Goal: Task Accomplishment & Management: Manage account settings

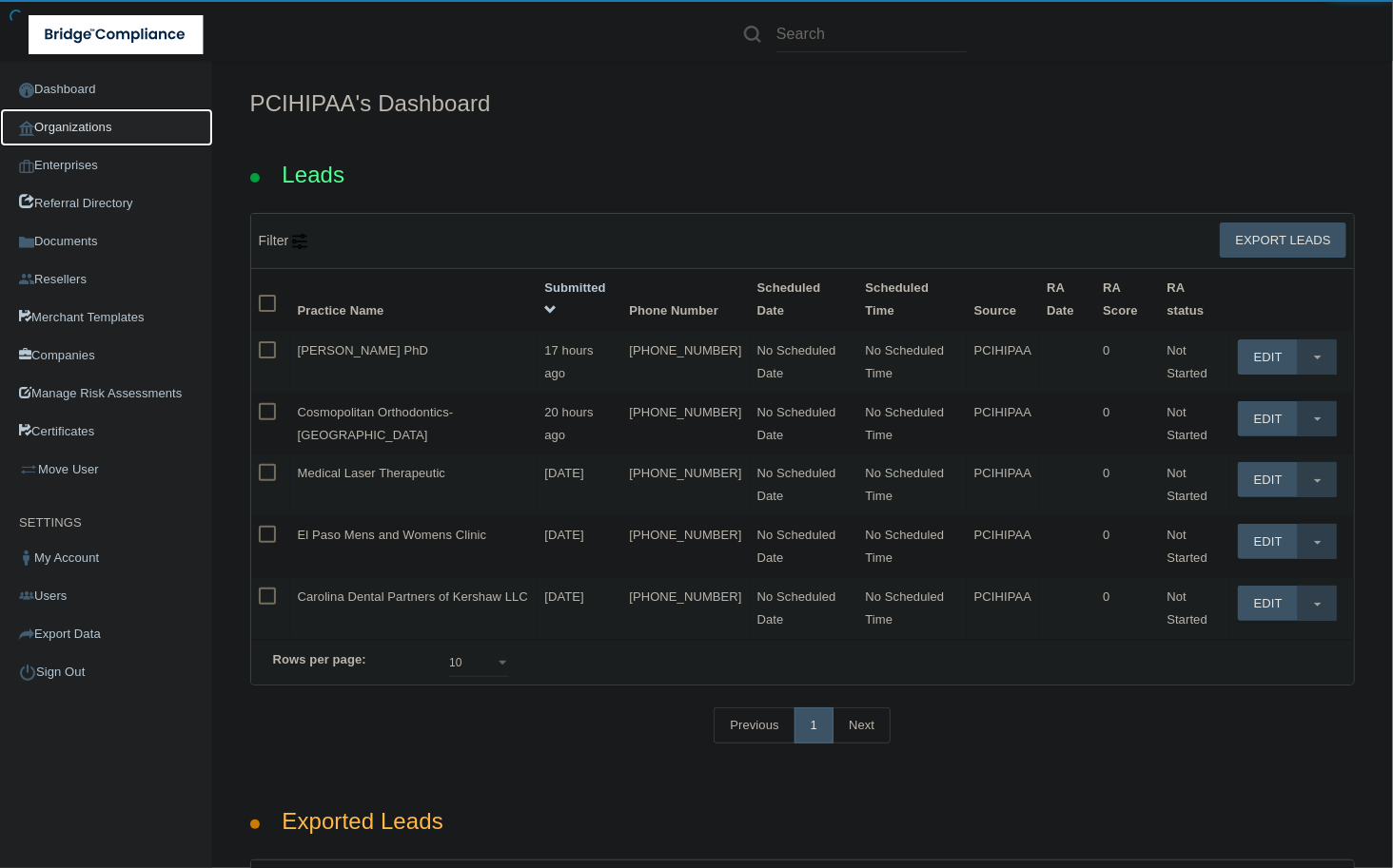
click at [114, 133] on link "Organizations" at bounding box center [106, 127] width 213 height 38
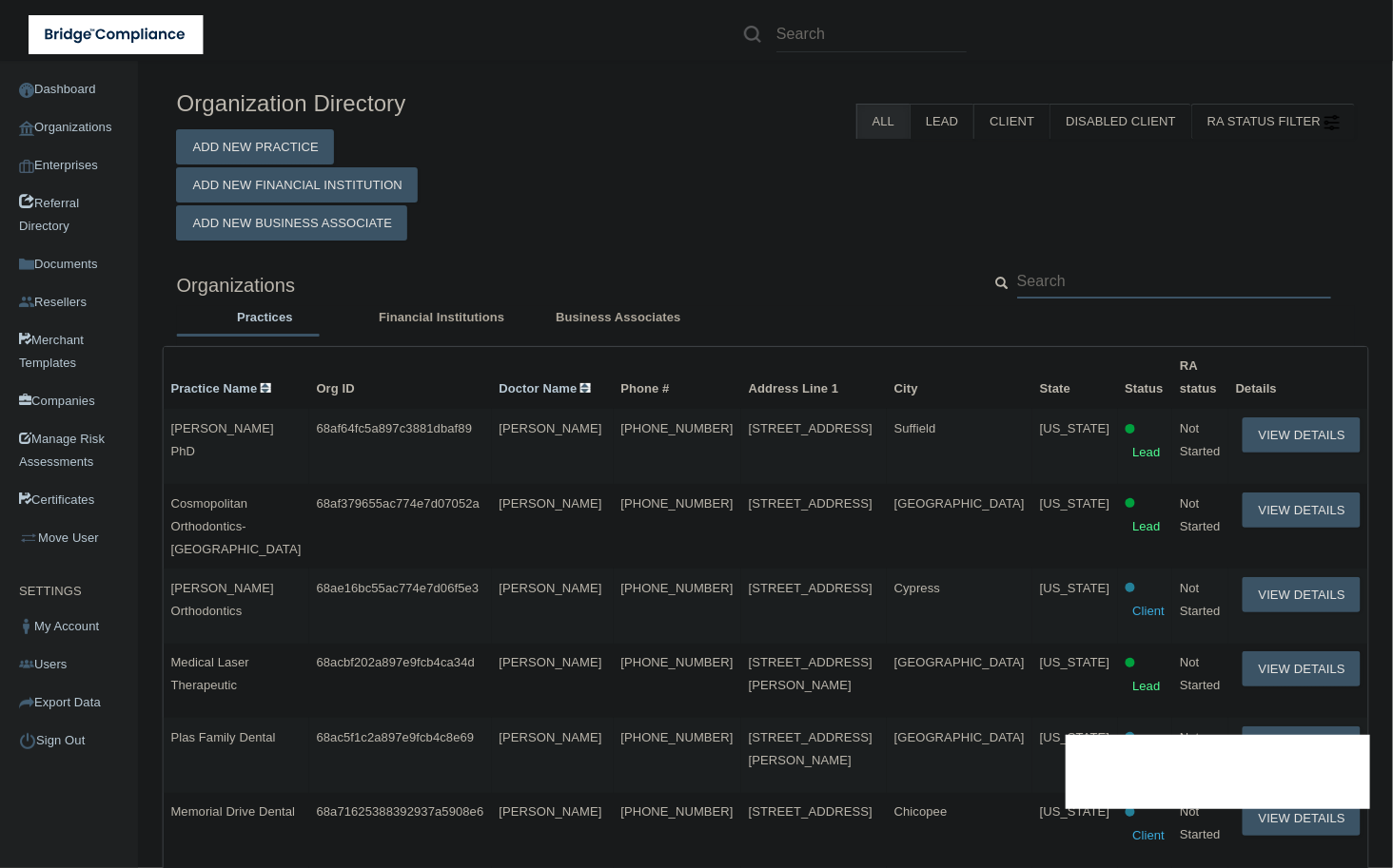
click at [1147, 293] on input "text" at bounding box center [1173, 281] width 314 height 35
paste input "[EMAIL_ADDRESS][DOMAIN_NAME]"
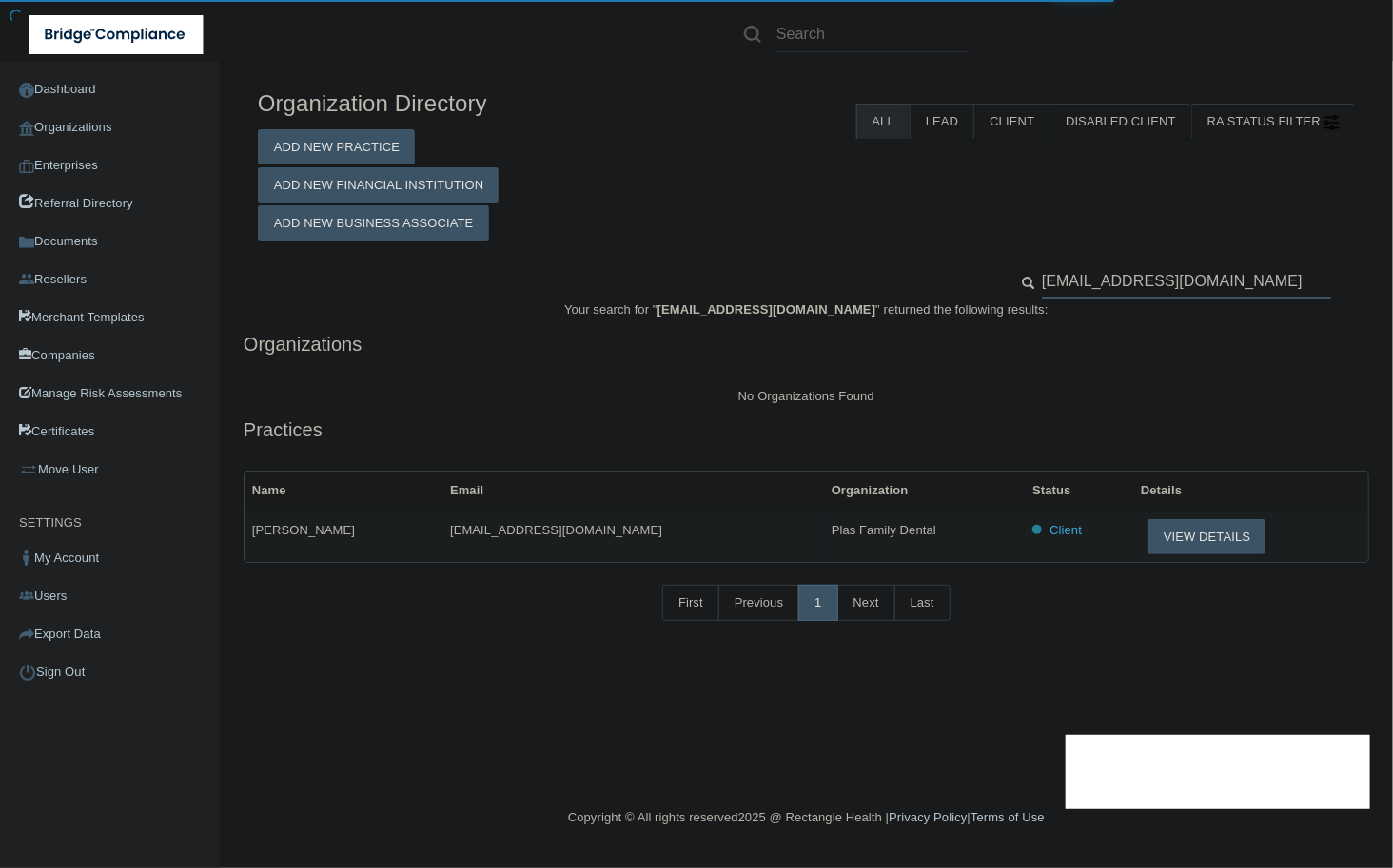
type input "[EMAIL_ADDRESS][DOMAIN_NAME]"
drag, startPoint x: 900, startPoint y: 534, endPoint x: 753, endPoint y: 543, distance: 147.3
click at [824, 543] on td "Plas Family Dental" at bounding box center [924, 537] width 201 height 51
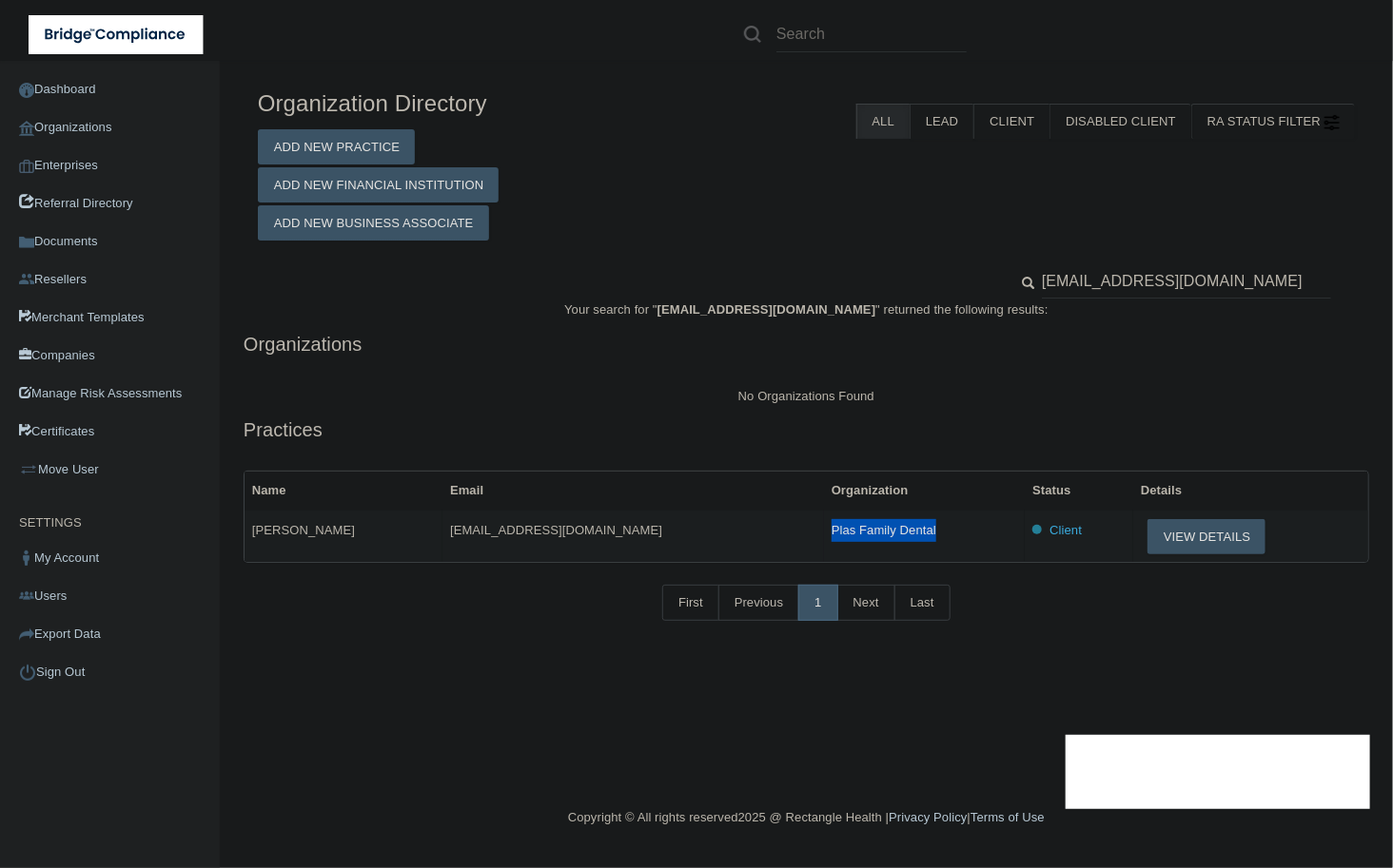
drag, startPoint x: 896, startPoint y: 534, endPoint x: 743, endPoint y: 531, distance: 153.0
click at [743, 531] on tr "[PERSON_NAME] [EMAIL_ADDRESS][DOMAIN_NAME] Plas Family Dental Client View Detai…" at bounding box center [806, 537] width 1124 height 51
copy tr "Plas Family Dental"
click at [653, 521] on td "[EMAIL_ADDRESS][DOMAIN_NAME]" at bounding box center [633, 537] width 381 height 51
click at [303, 536] on span "[PERSON_NAME]" at bounding box center [303, 530] width 103 height 15
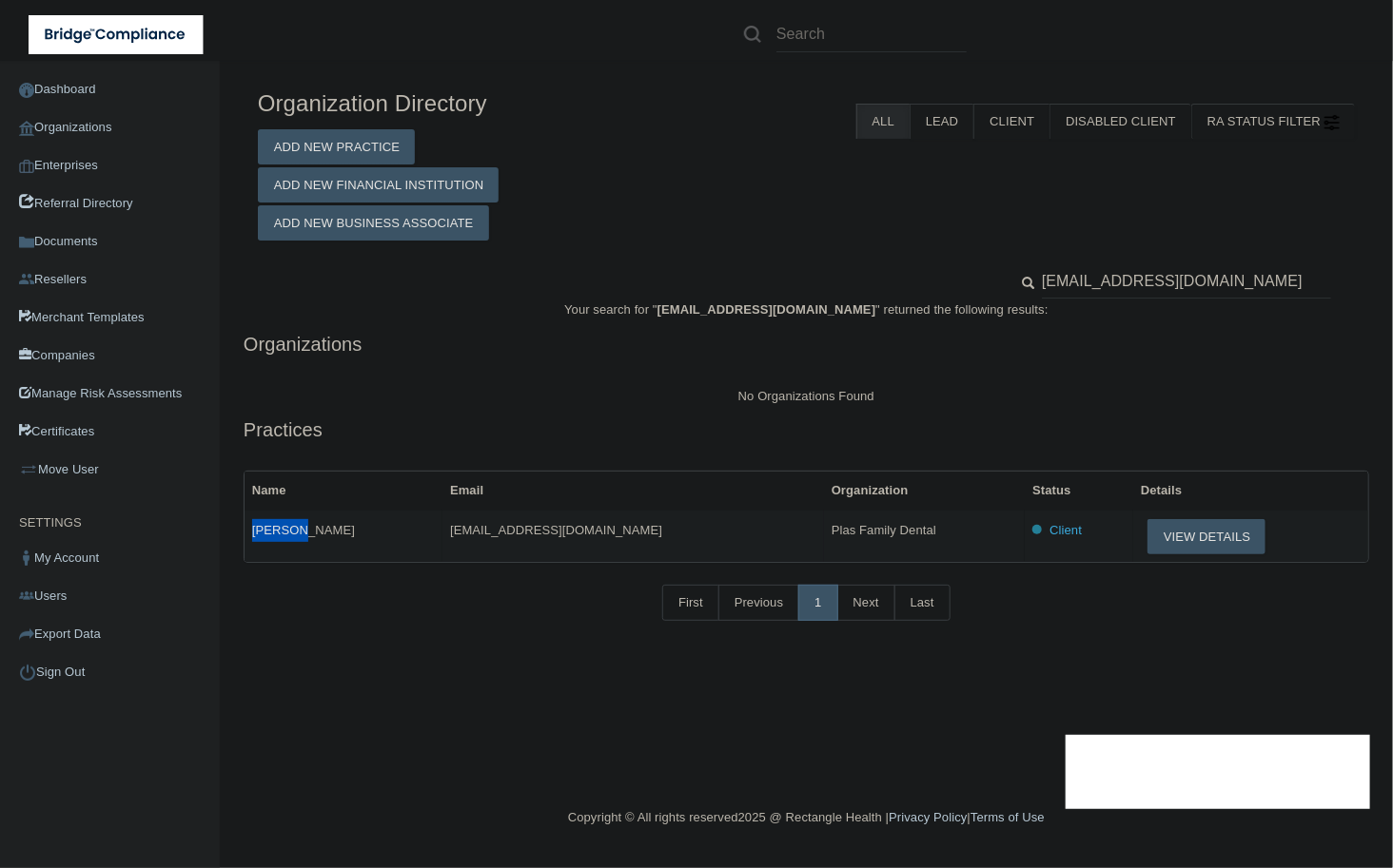
drag, startPoint x: 295, startPoint y: 537, endPoint x: 253, endPoint y: 531, distance: 42.4
click at [253, 531] on td "[PERSON_NAME]" at bounding box center [343, 537] width 198 height 51
copy span "[PERSON_NAME]"
click at [1172, 540] on button "View Details" at bounding box center [1206, 537] width 118 height 35
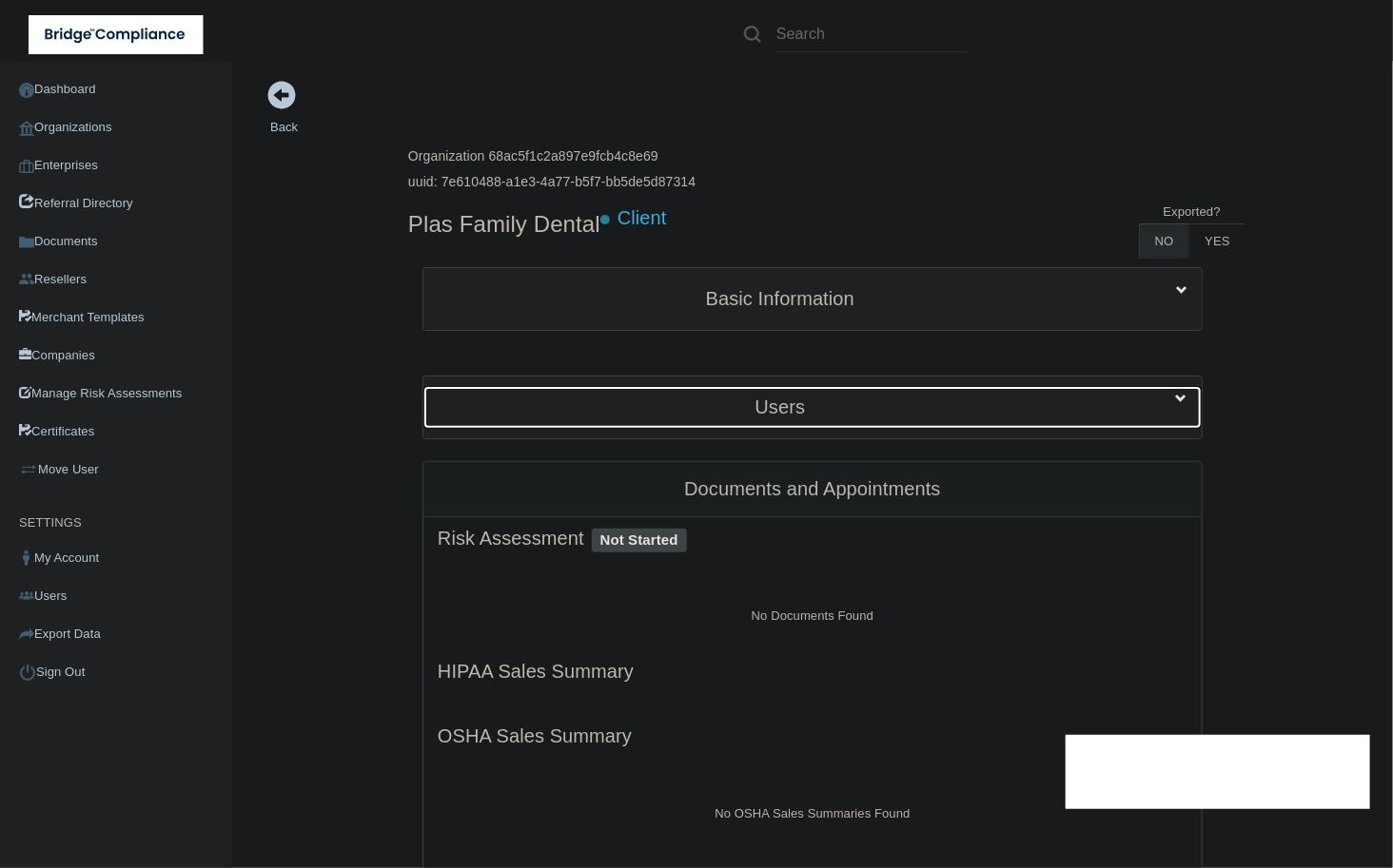
click at [676, 397] on h5 "Users" at bounding box center [780, 406] width 685 height 21
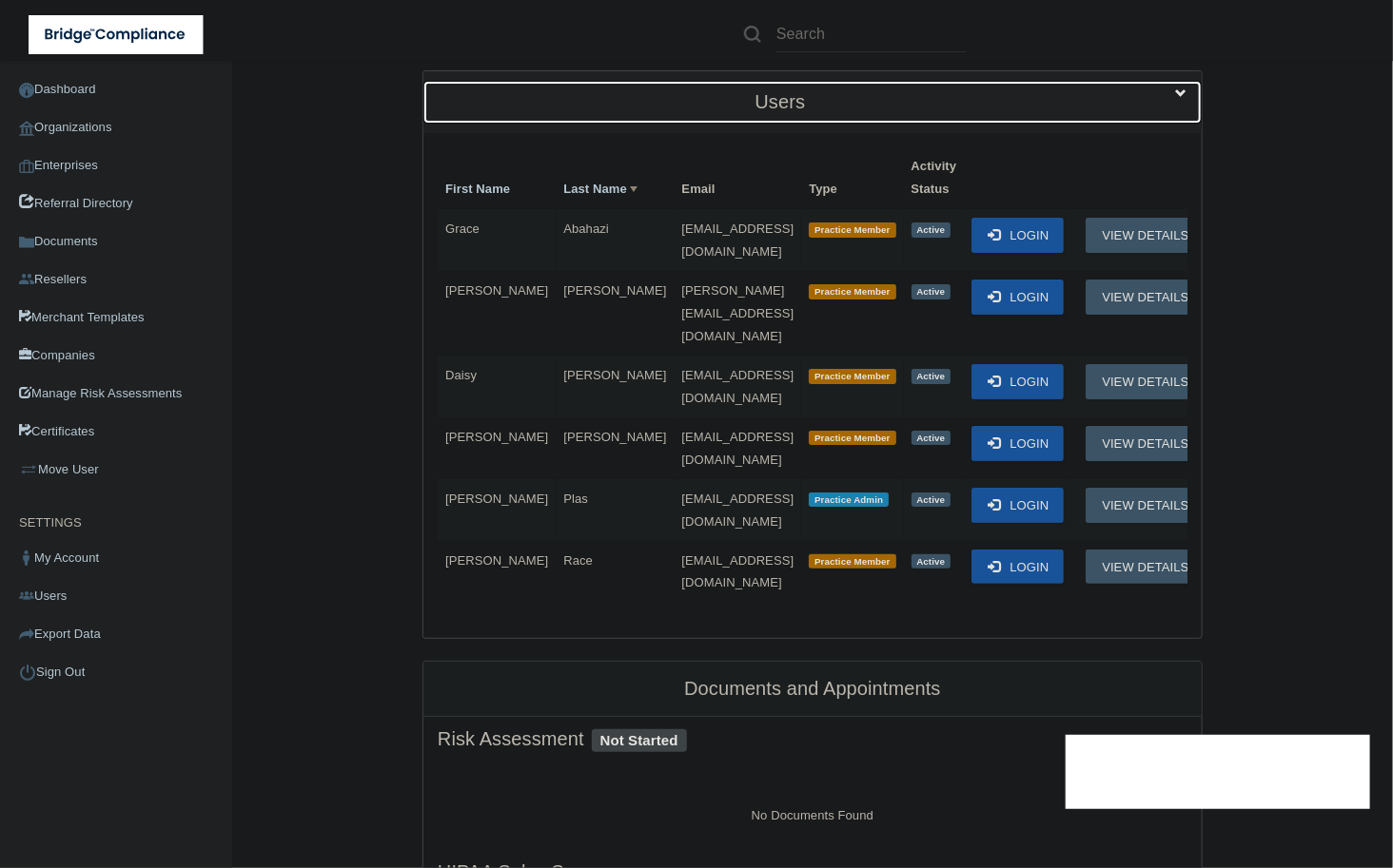
scroll to position [317, 0]
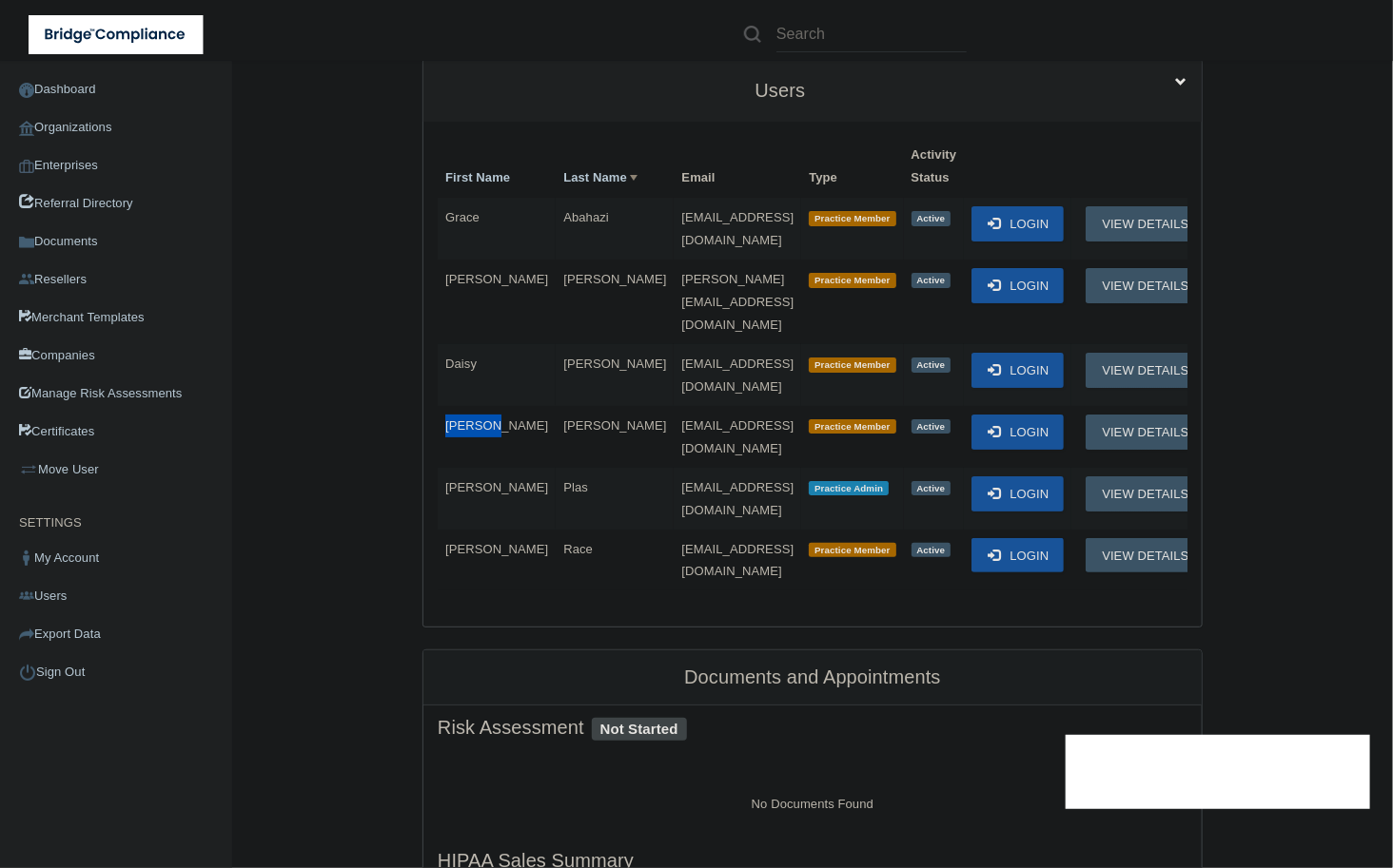
drag, startPoint x: 485, startPoint y: 367, endPoint x: 430, endPoint y: 367, distance: 55.0
click at [437, 406] on td "[PERSON_NAME]" at bounding box center [496, 436] width 118 height 62
copy span "[PERSON_NAME]"
click at [681, 419] on span "[EMAIL_ADDRESS][DOMAIN_NAME]" at bounding box center [737, 437] width 112 height 37
drag, startPoint x: 716, startPoint y: 374, endPoint x: 576, endPoint y: 380, distance: 140.1
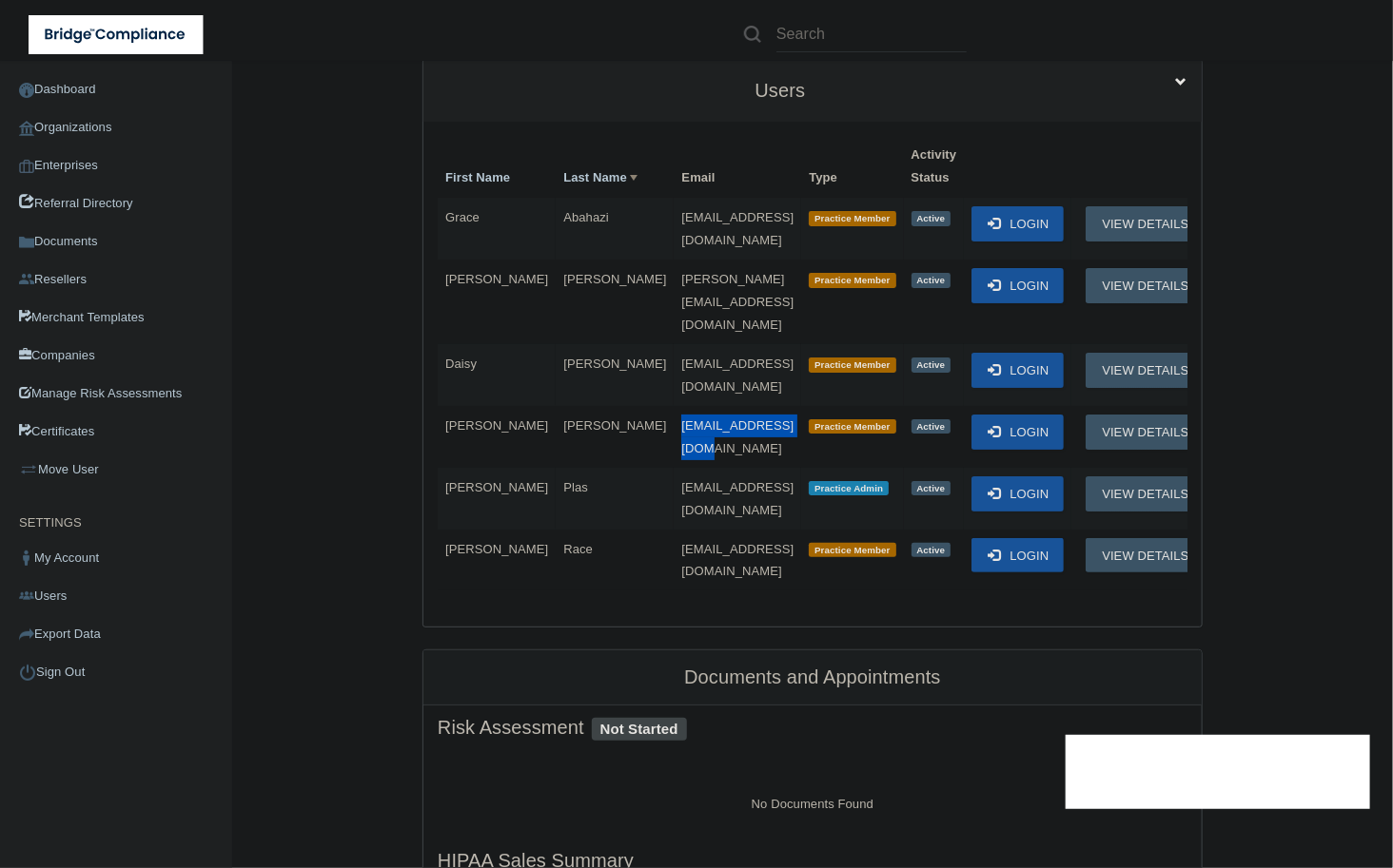
click at [673, 406] on td "[EMAIL_ADDRESS][DOMAIN_NAME]" at bounding box center [737, 436] width 128 height 62
copy span "[EMAIL_ADDRESS][DOMAIN_NAME]"
click at [993, 477] on button "Login" at bounding box center [1017, 494] width 92 height 35
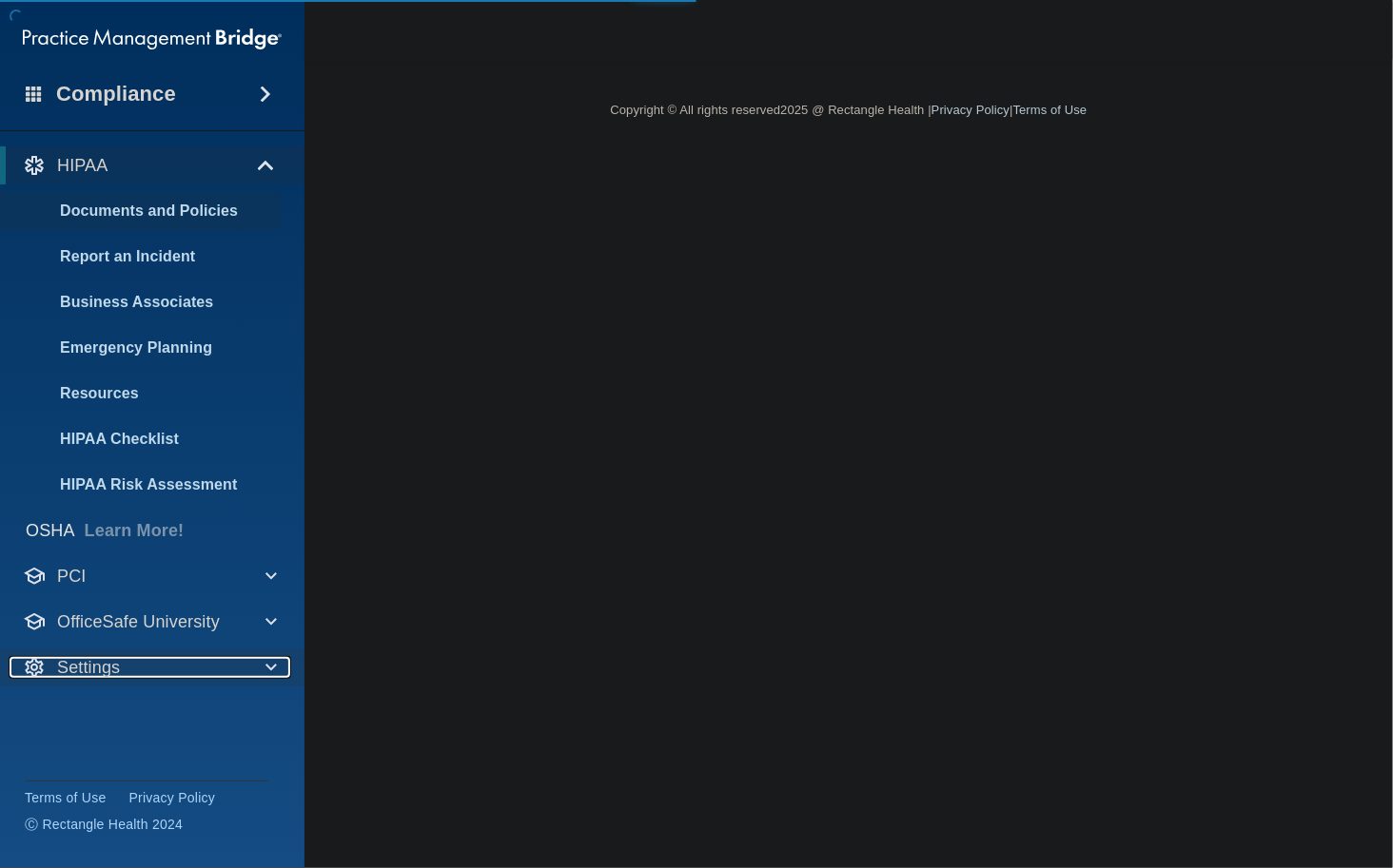
click at [105, 666] on p "Settings" at bounding box center [88, 667] width 63 height 23
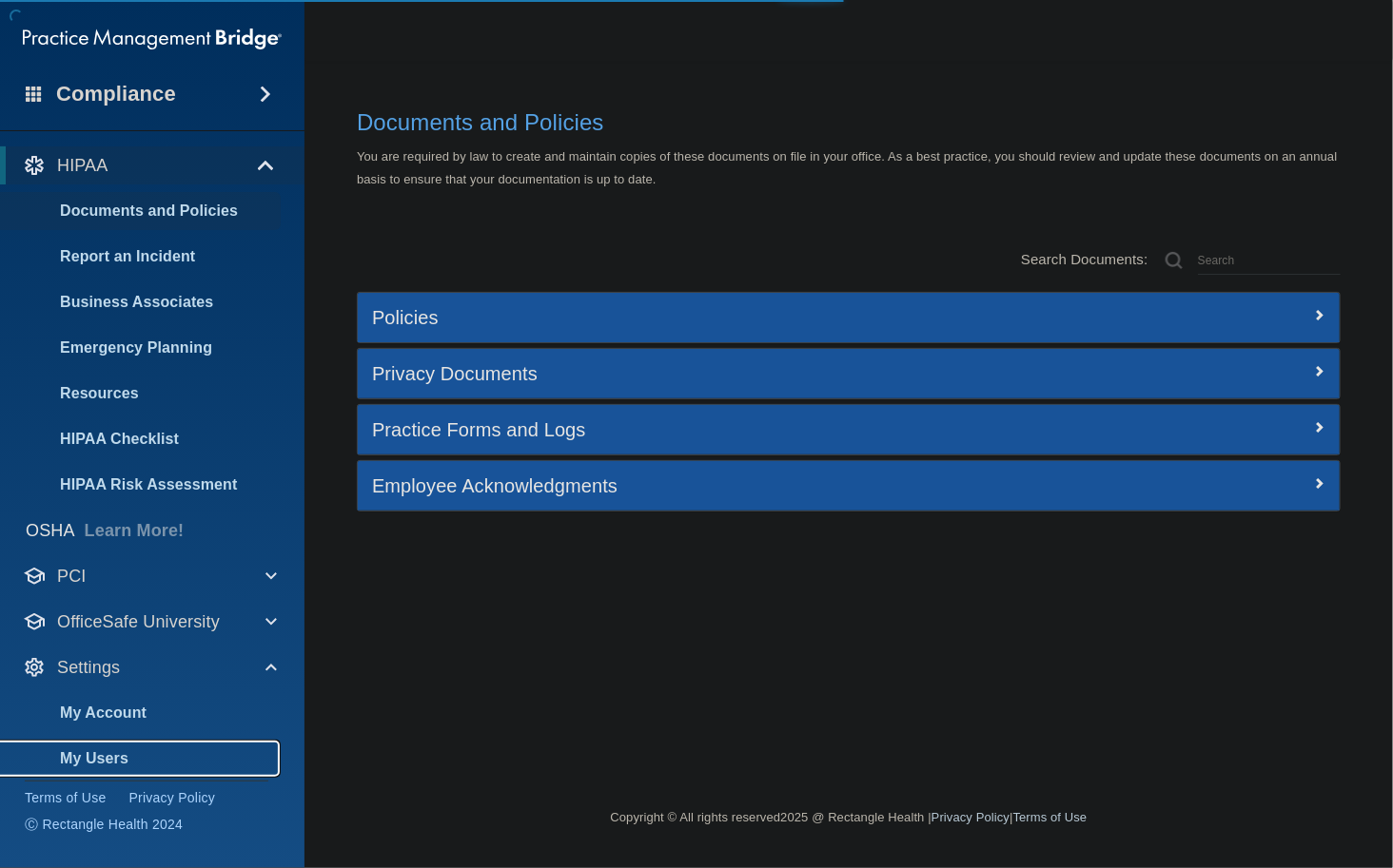
click at [97, 755] on p "My Users" at bounding box center [143, 758] width 260 height 19
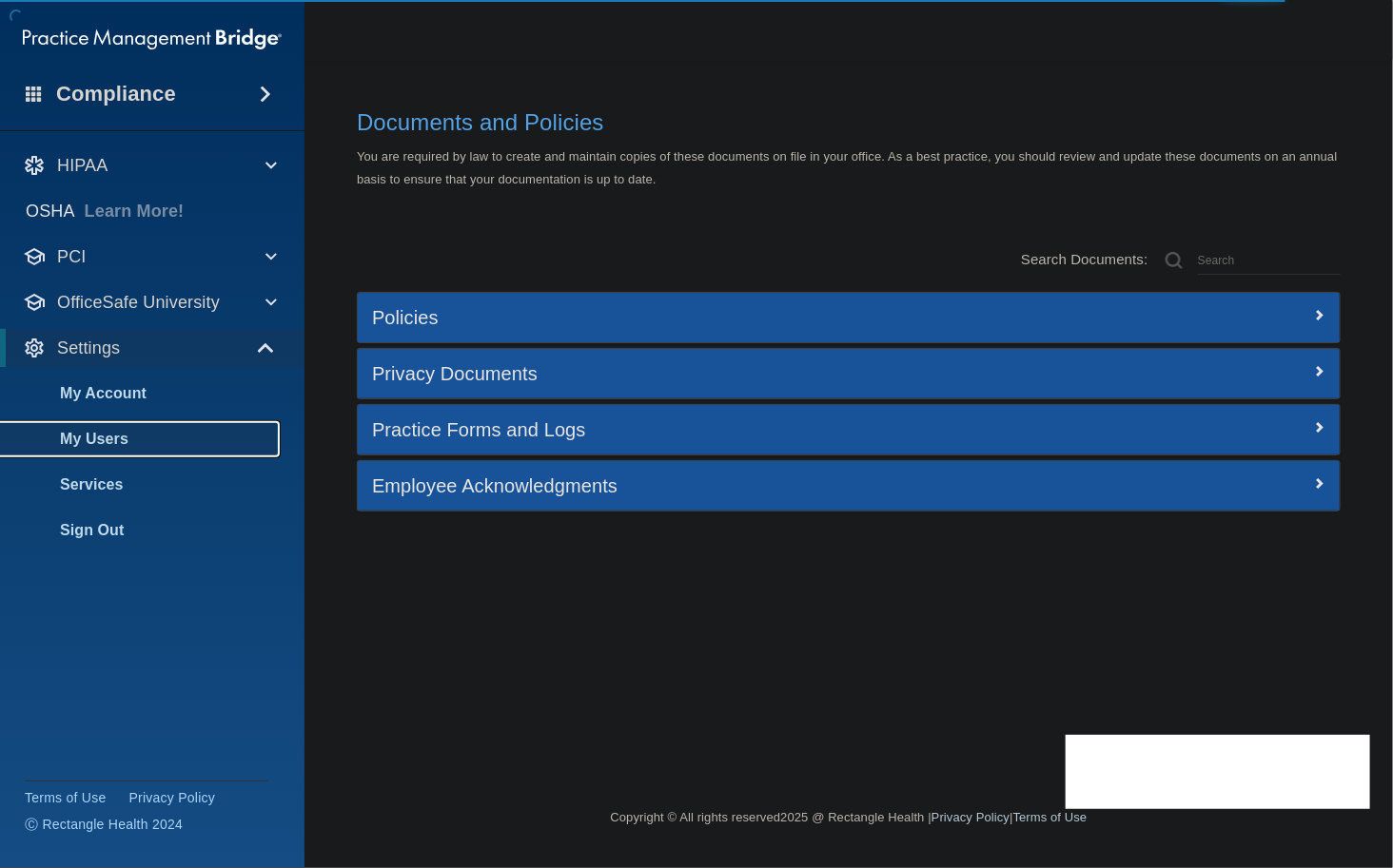
select select "20"
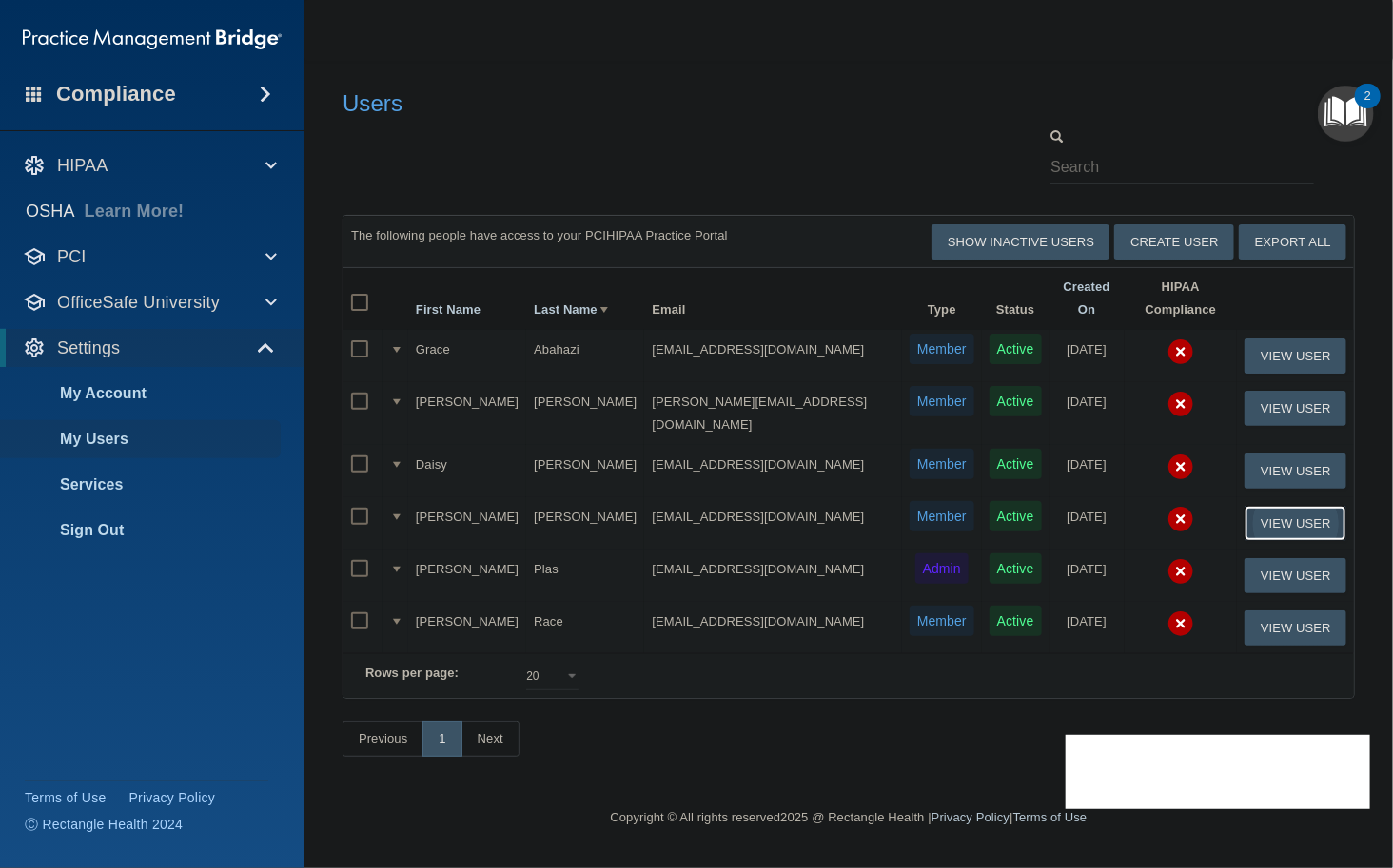
click at [1272, 506] on button "View User" at bounding box center [1296, 524] width 102 height 35
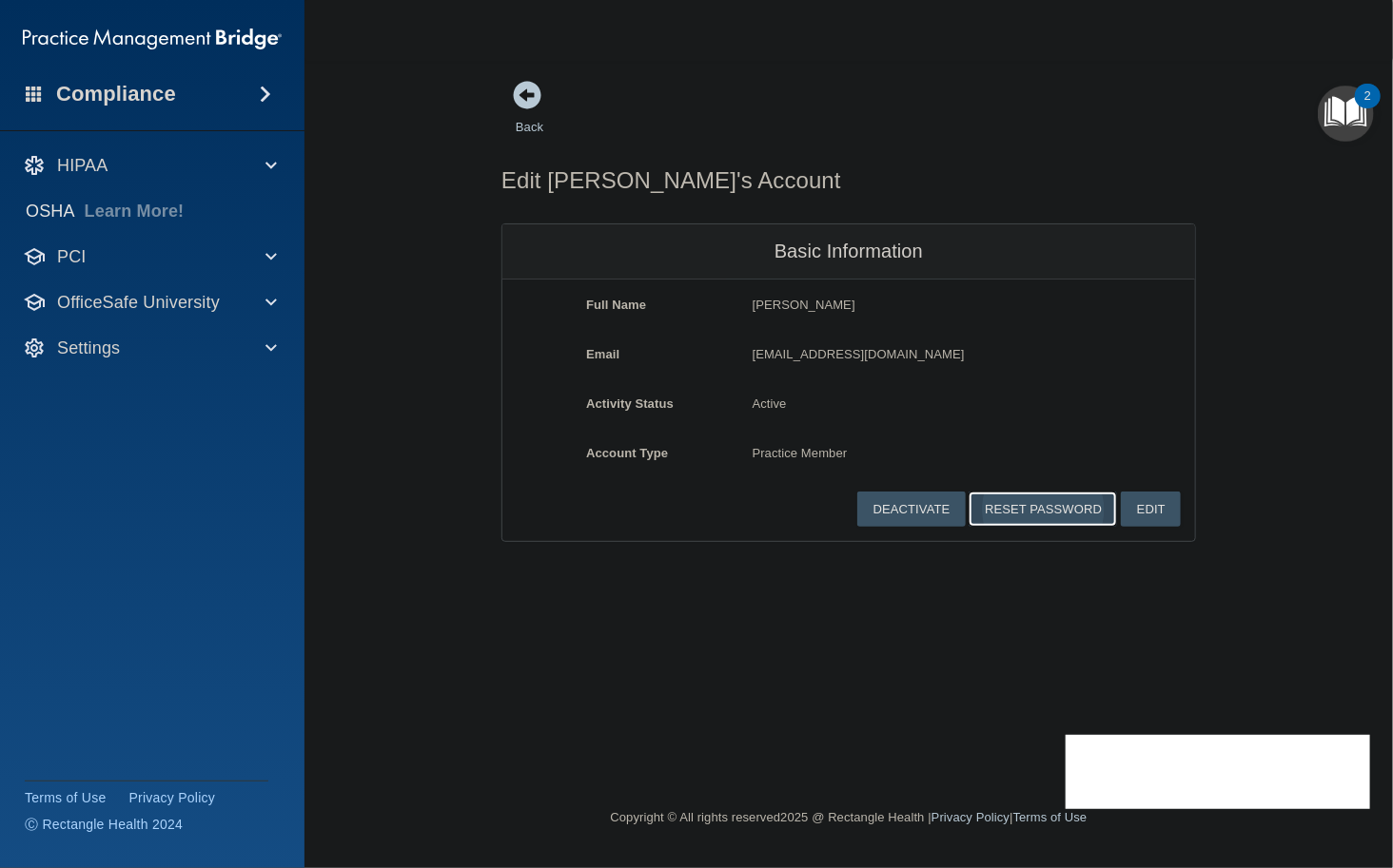
click at [1042, 509] on button "Reset Password" at bounding box center [1042, 509] width 148 height 35
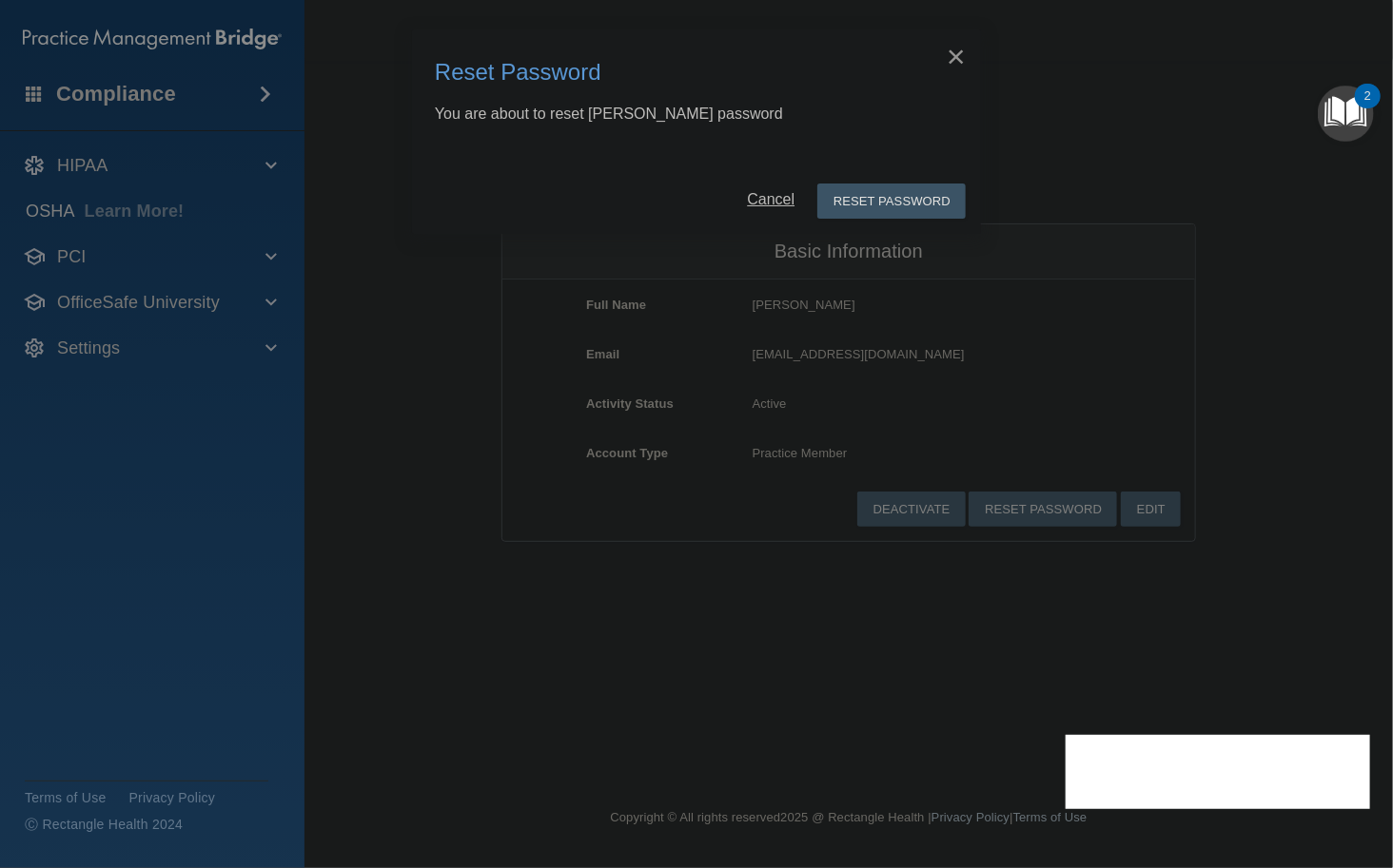
click at [768, 191] on link "Cancel" at bounding box center [771, 199] width 47 height 16
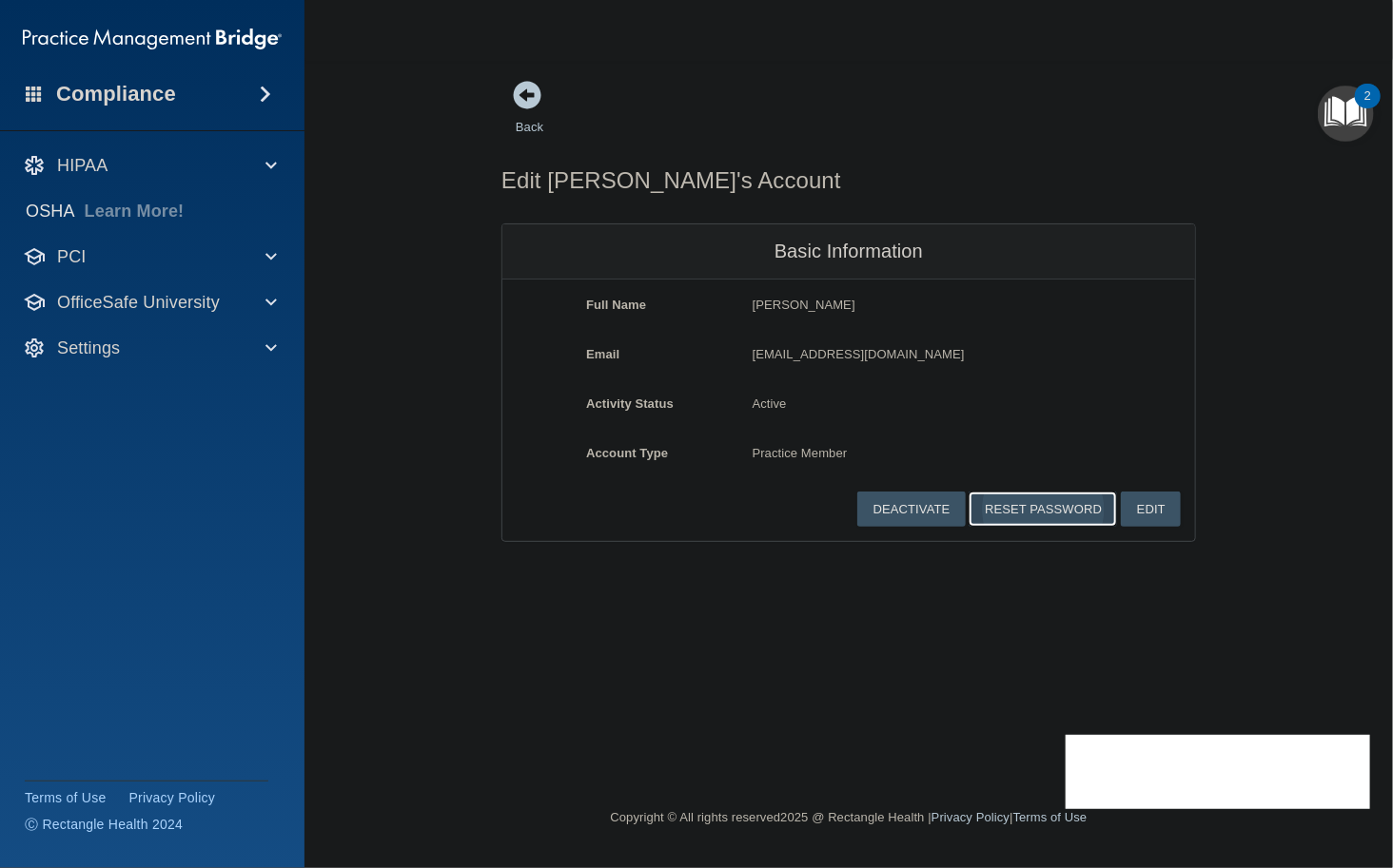
click at [1088, 502] on button "Reset Password" at bounding box center [1042, 509] width 148 height 35
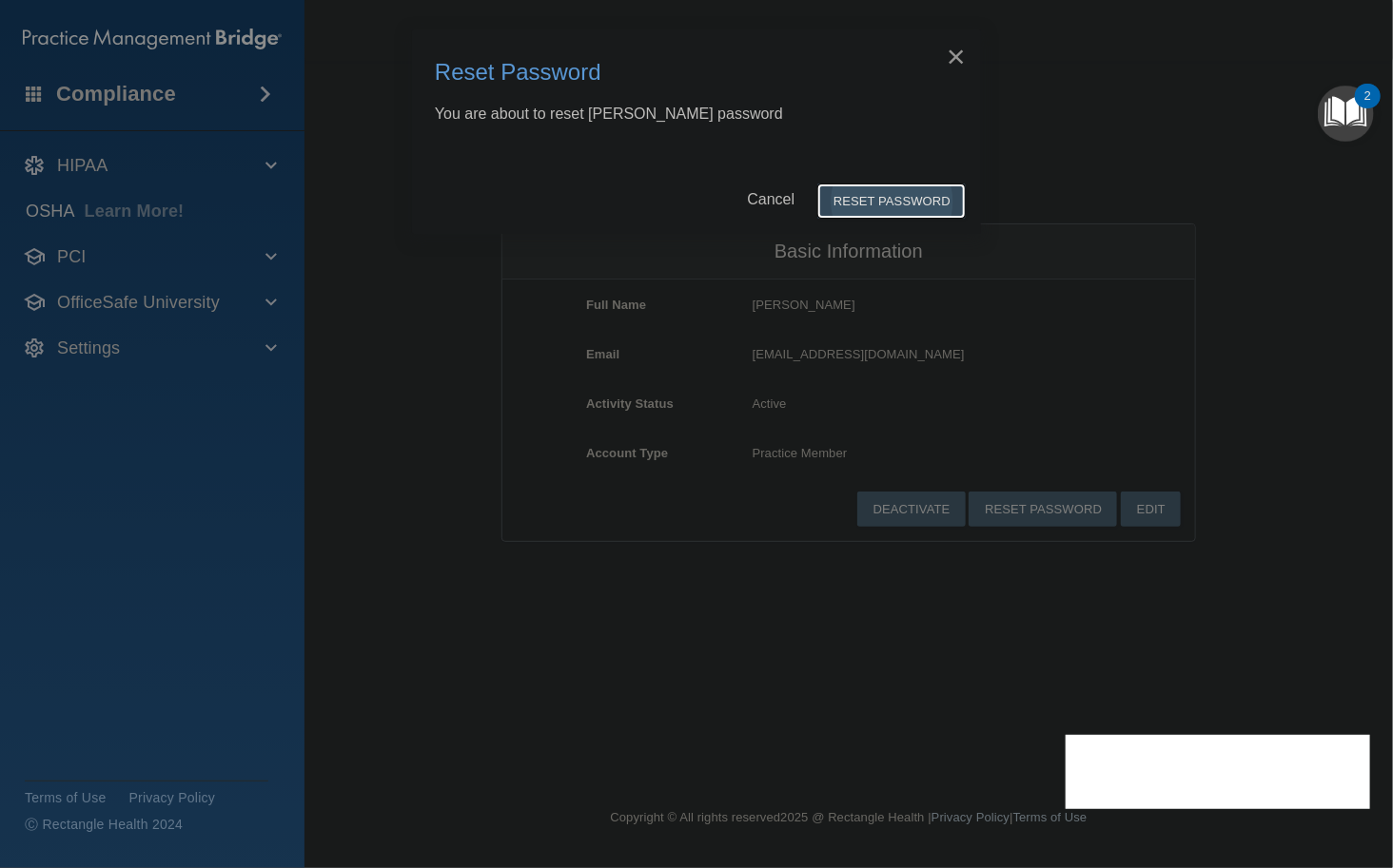
click at [854, 203] on button "Reset Password" at bounding box center [891, 202] width 148 height 35
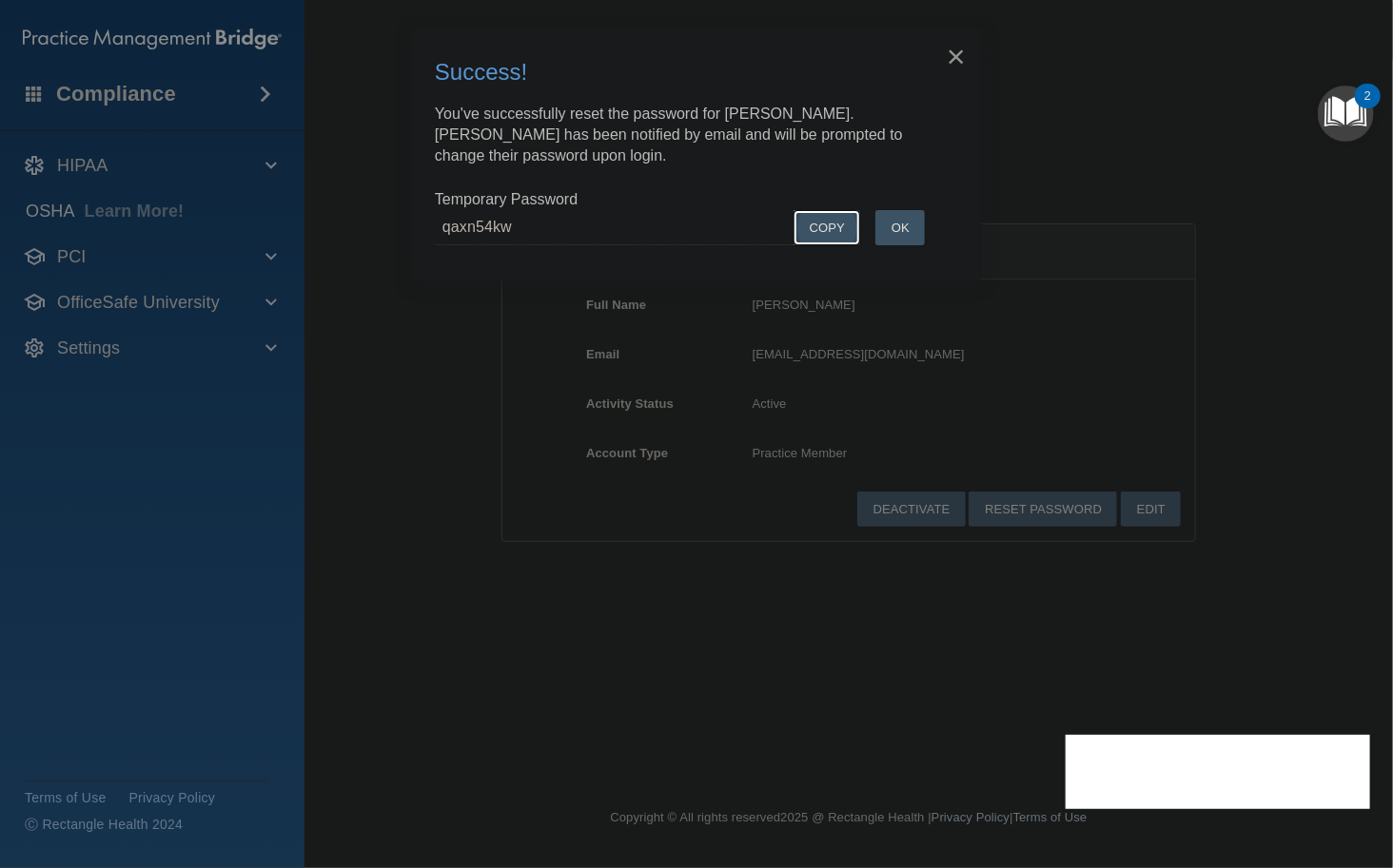
click at [826, 229] on button "COPY" at bounding box center [827, 228] width 67 height 35
click at [900, 230] on button "OK" at bounding box center [900, 228] width 49 height 35
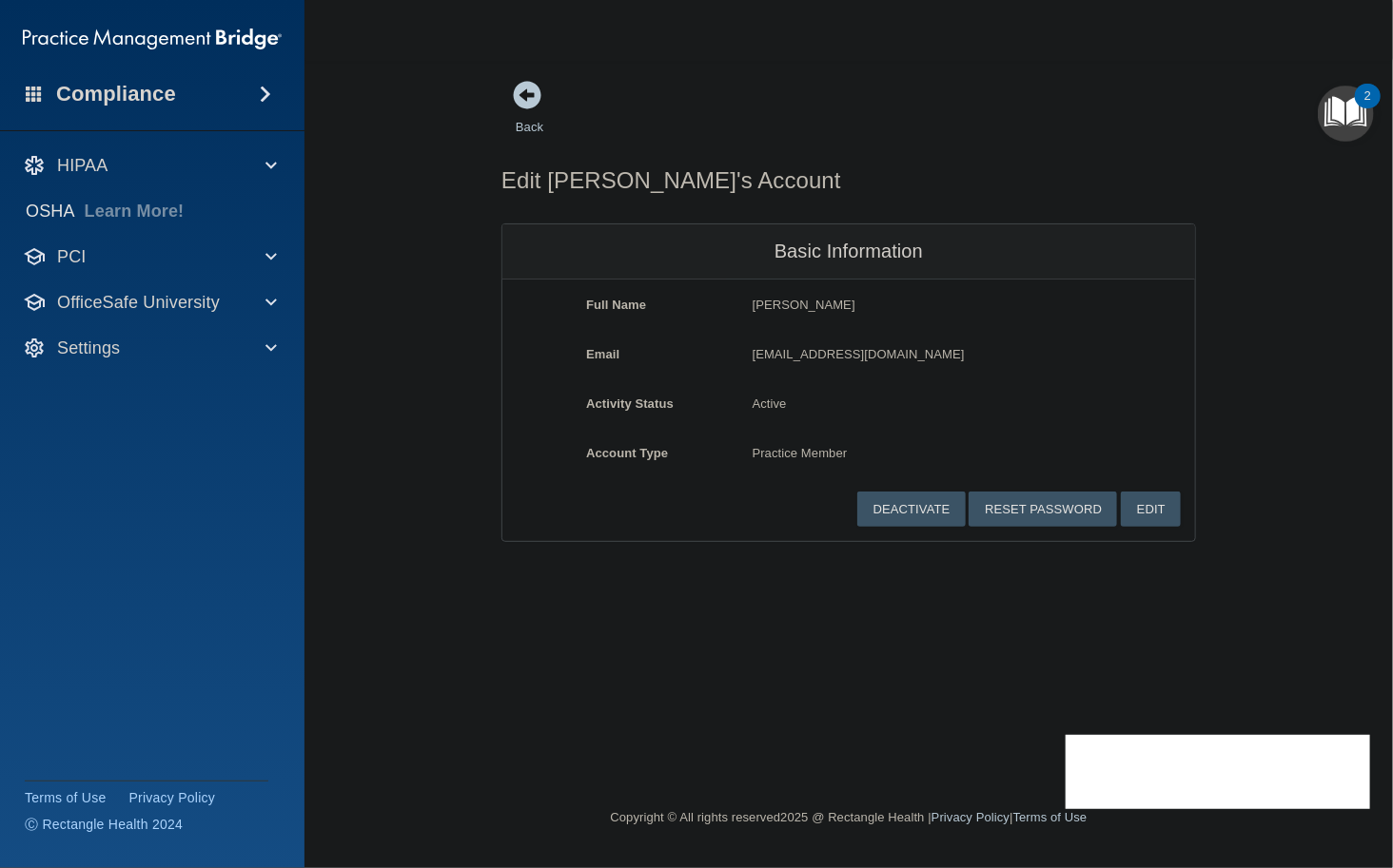
drag, startPoint x: 544, startPoint y: 291, endPoint x: 511, endPoint y: 285, distance: 33.5
click at [544, 294] on div "Full Name [PERSON_NAME] [PERSON_NAME]" at bounding box center [848, 312] width 692 height 35
